Goal: Information Seeking & Learning: Learn about a topic

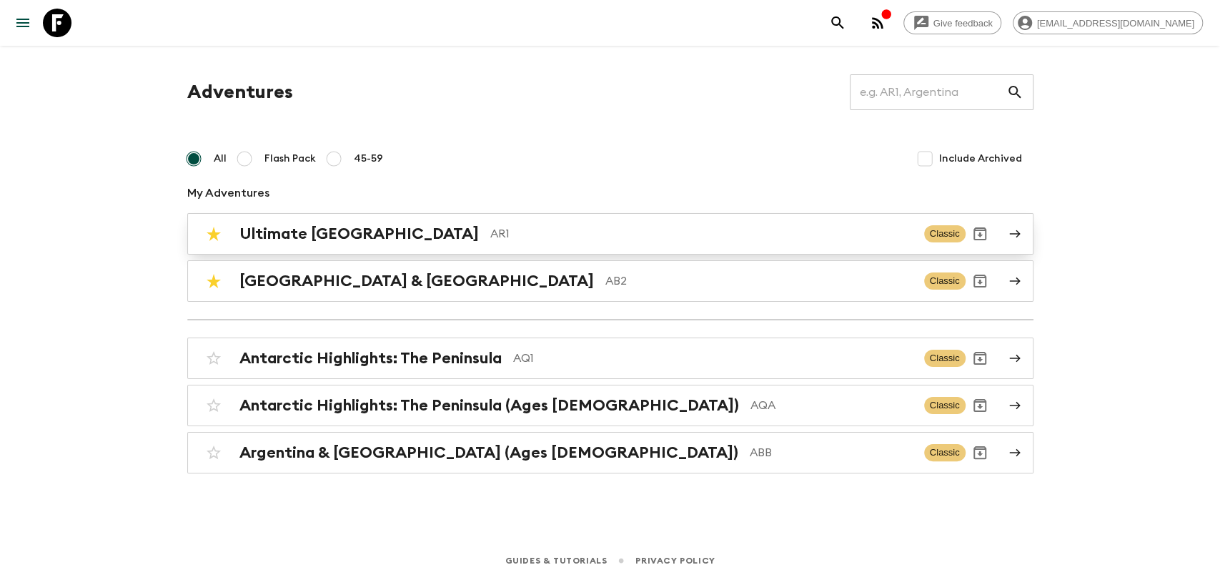
click at [490, 227] on p "AR1" at bounding box center [701, 233] width 422 height 17
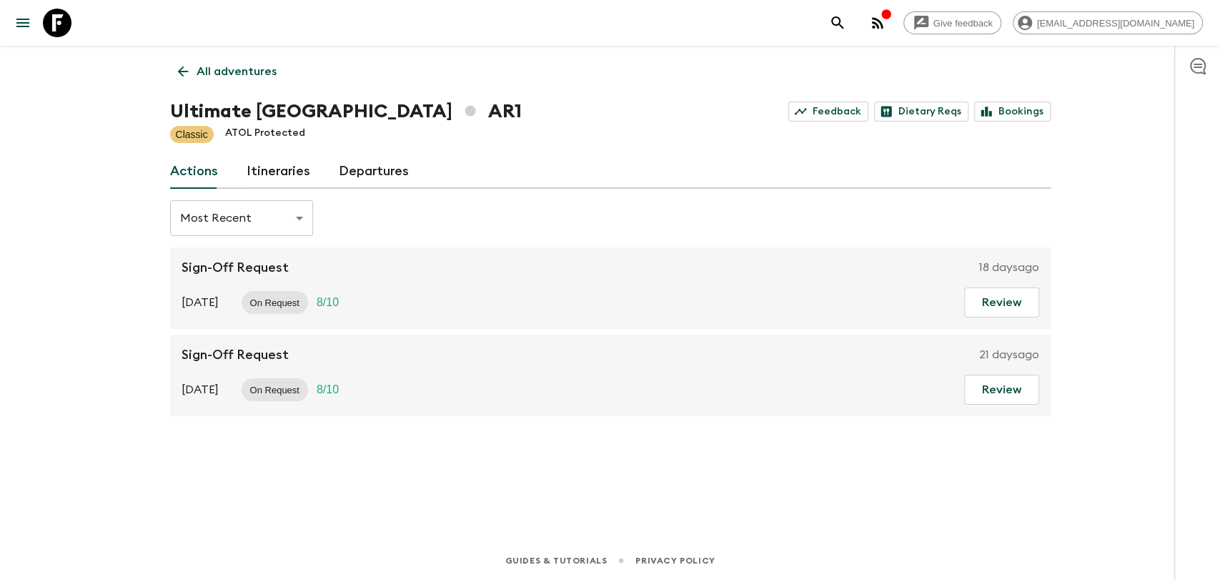
click at [291, 170] on link "Itineraries" at bounding box center [279, 171] width 64 height 34
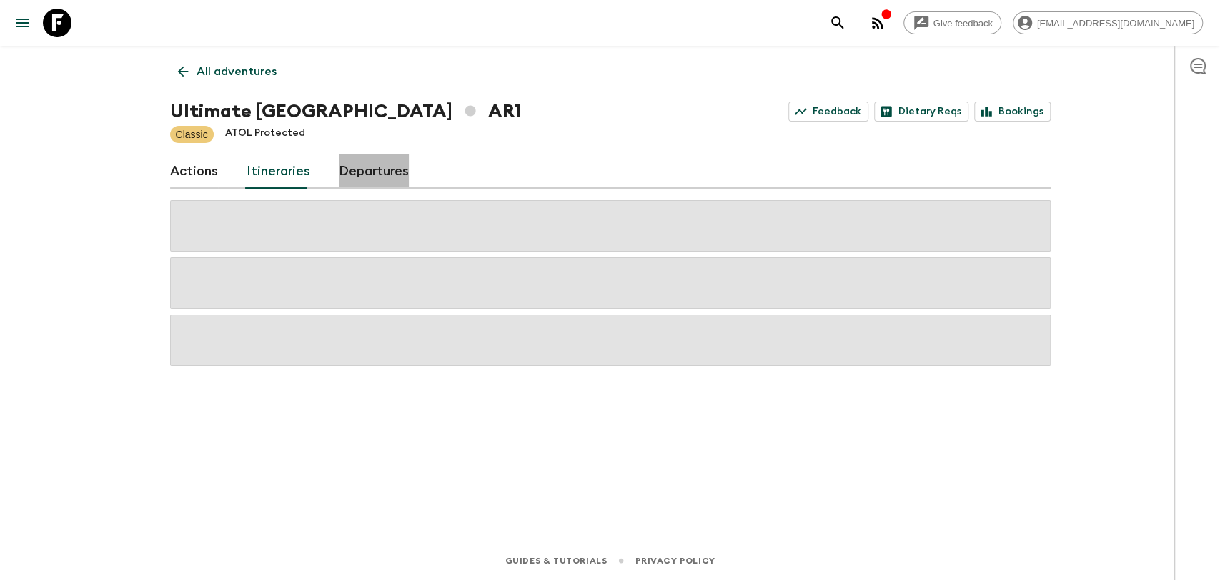
click at [401, 171] on link "Departures" at bounding box center [374, 171] width 70 height 34
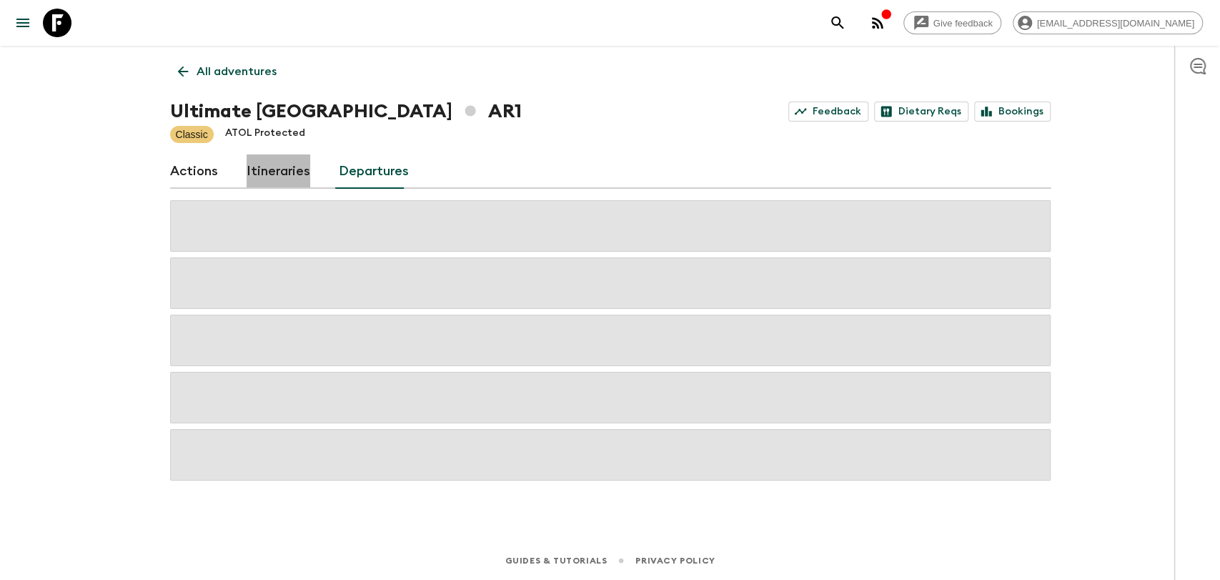
click at [293, 174] on link "Itineraries" at bounding box center [279, 171] width 64 height 34
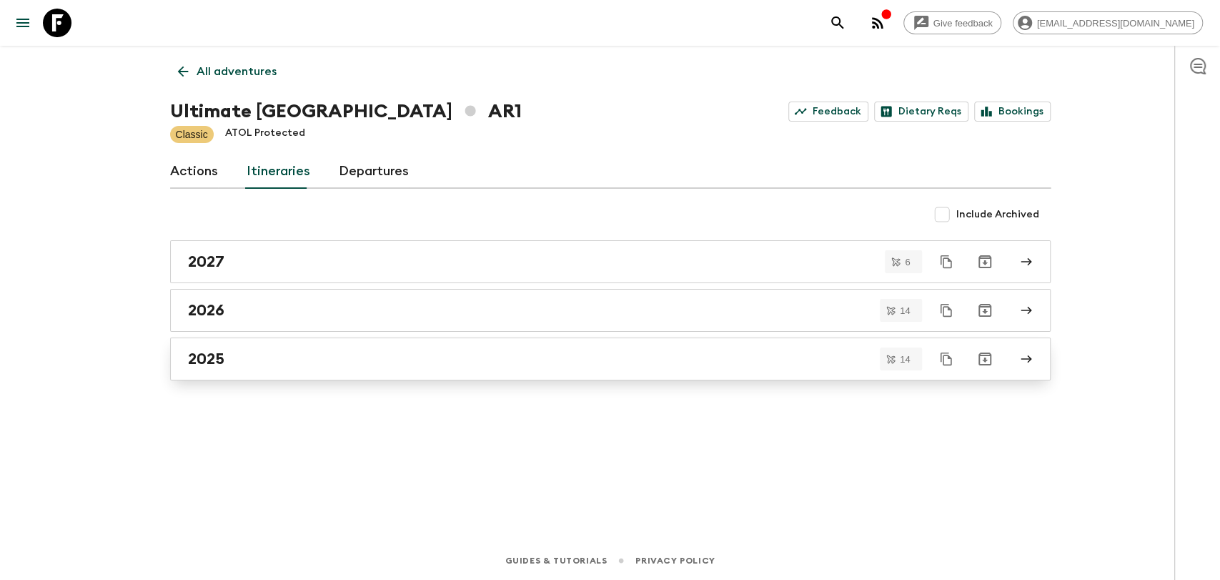
click at [235, 342] on link "2025" at bounding box center [610, 358] width 880 height 43
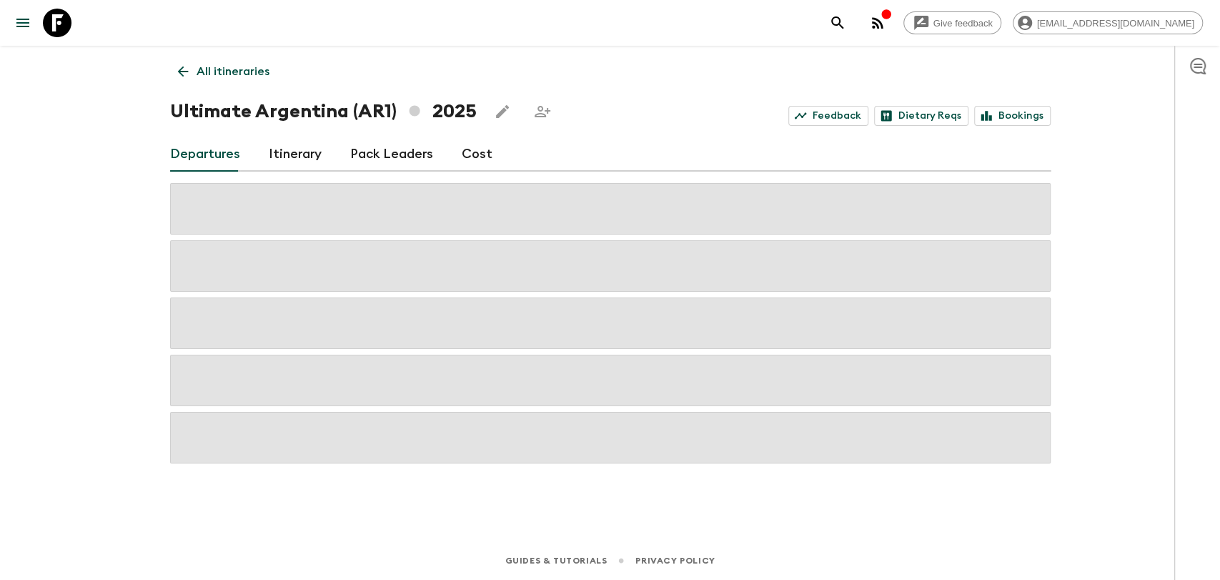
click at [303, 156] on link "Itinerary" at bounding box center [295, 154] width 53 height 34
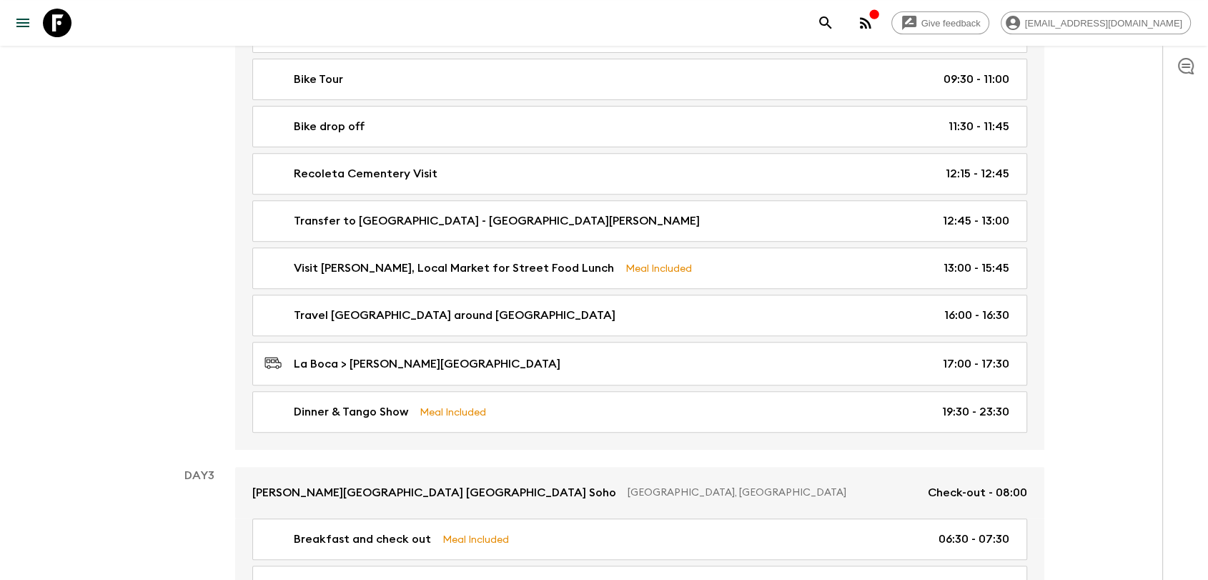
scroll to position [555, 0]
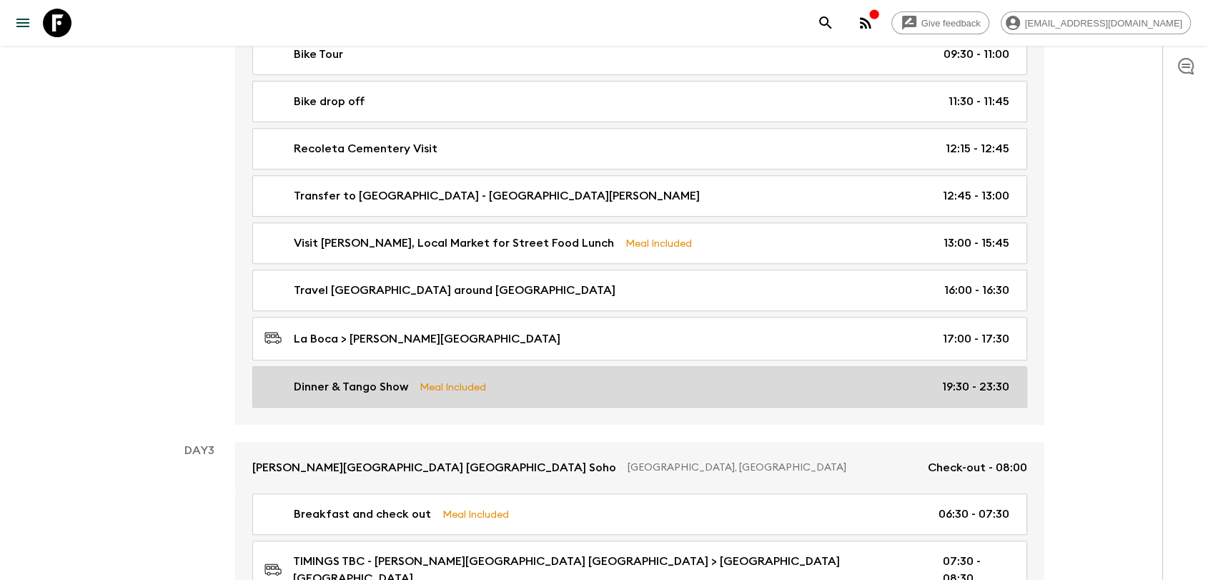
click at [670, 385] on div "Dinner & Tango Show Meal Included 19:30 - 23:30" at bounding box center [636, 386] width 745 height 17
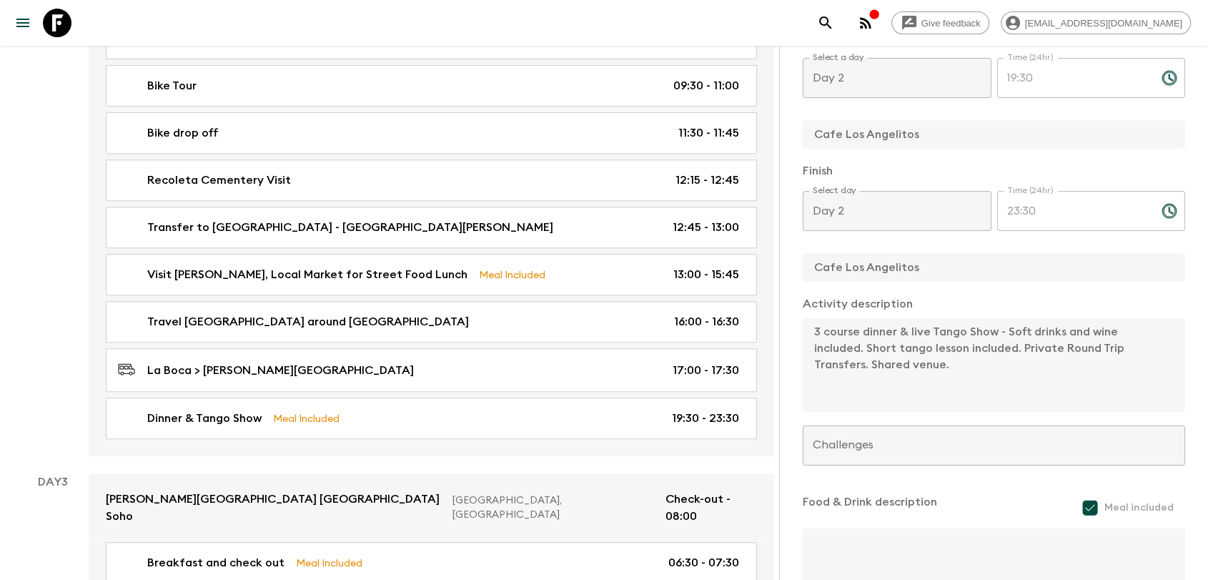
scroll to position [317, 0]
